Goal: Transaction & Acquisition: Download file/media

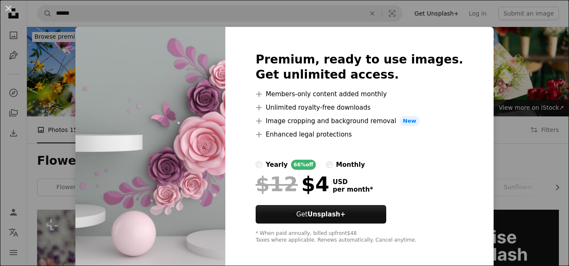
scroll to position [631, 0]
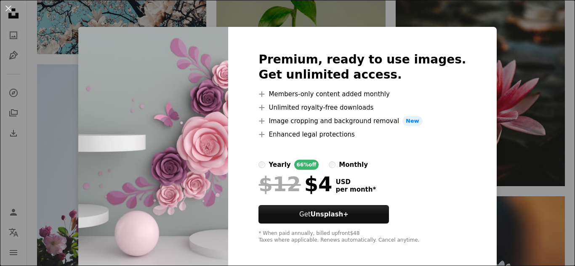
click at [499, 43] on div "An X shape Premium, ready to use images. Get unlimited access. A plus sign Memb…" at bounding box center [287, 133] width 575 height 266
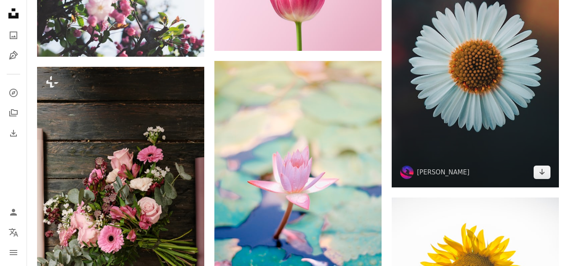
scroll to position [884, 0]
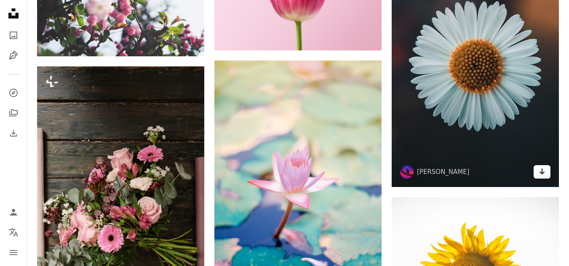
click at [537, 168] on link "Arrow pointing down" at bounding box center [541, 171] width 17 height 13
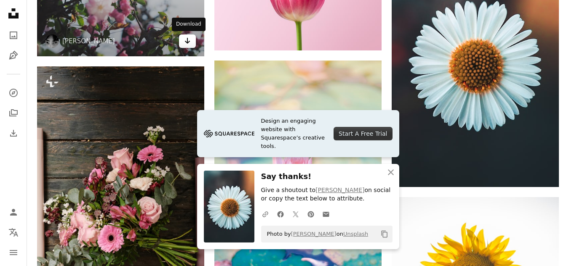
click at [188, 47] on link "Arrow pointing down" at bounding box center [187, 41] width 17 height 13
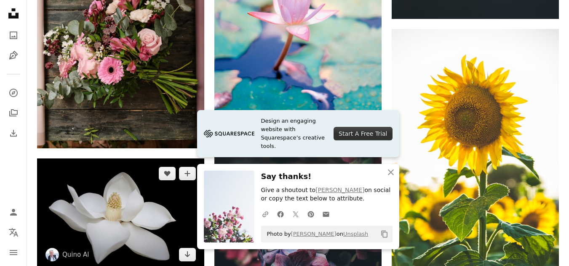
scroll to position [1137, 0]
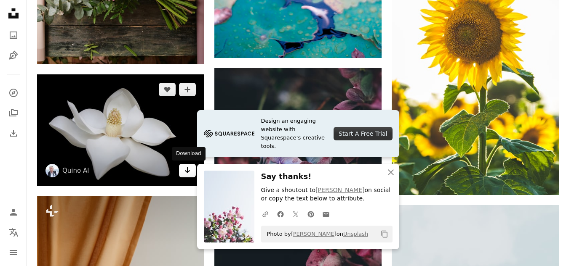
click at [184, 173] on icon "Arrow pointing down" at bounding box center [187, 170] width 7 height 10
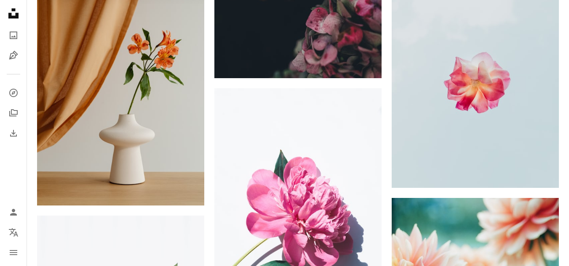
scroll to position [1389, 0]
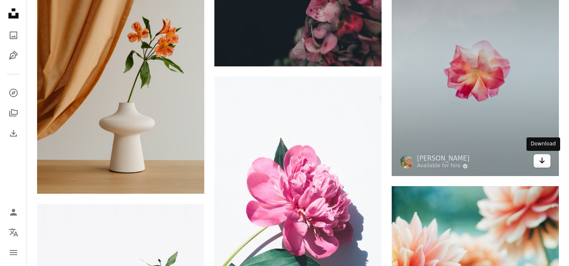
click at [541, 161] on icon "Arrow pointing down" at bounding box center [541, 161] width 7 height 10
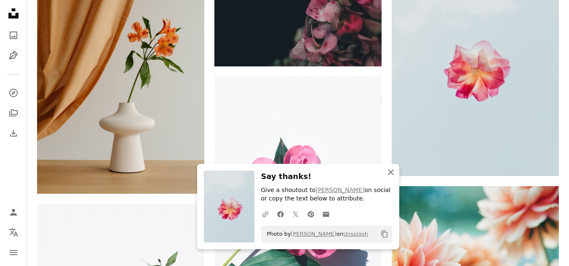
click at [389, 171] on icon "button" at bounding box center [391, 173] width 6 height 6
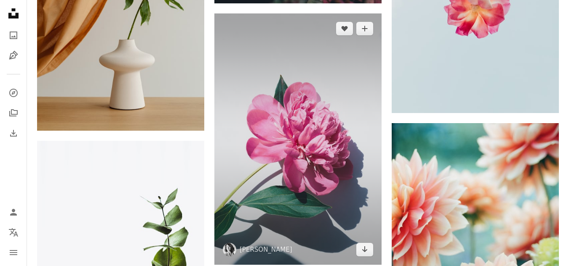
scroll to position [1305, 0]
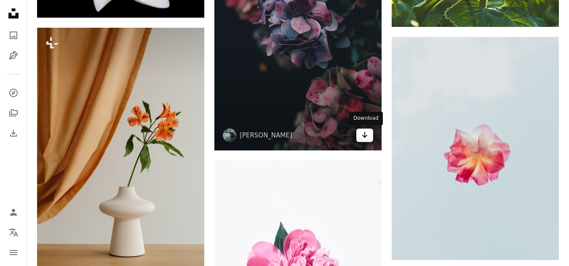
click at [359, 133] on link "Arrow pointing down" at bounding box center [364, 135] width 17 height 13
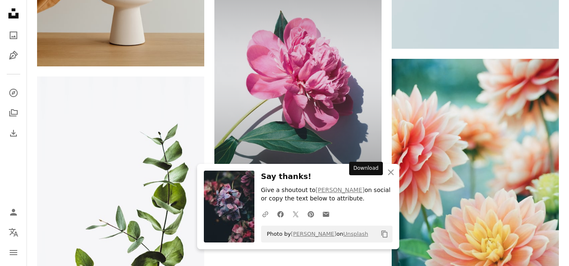
scroll to position [1558, 0]
